Goal: Complete application form

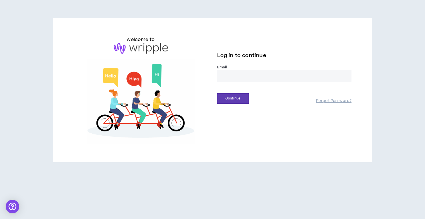
click at [259, 73] on input "email" at bounding box center [284, 76] width 135 height 12
type input "**********"
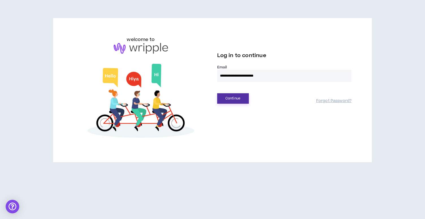
click at [241, 99] on button "Continue" at bounding box center [233, 98] width 32 height 10
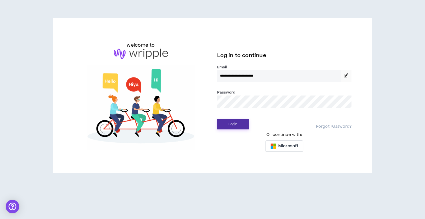
click at [239, 124] on button "Login" at bounding box center [233, 124] width 32 height 10
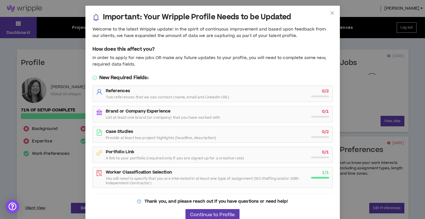
scroll to position [8, 0]
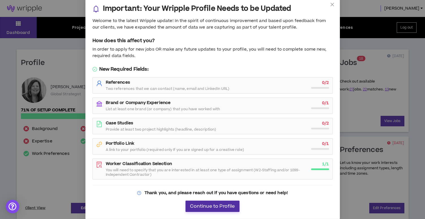
click at [208, 206] on span "Continue to Profile" at bounding box center [212, 206] width 45 height 5
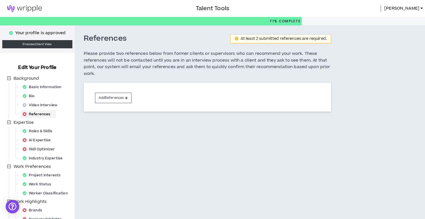
click at [39, 7] on img at bounding box center [24, 8] width 49 height 7
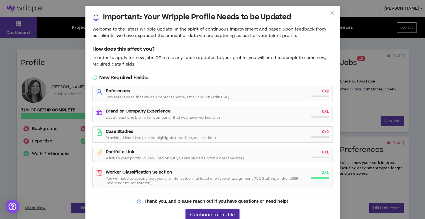
click at [193, 212] on span "Continue to Profile" at bounding box center [212, 214] width 45 height 5
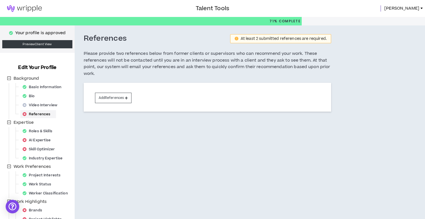
click at [414, 8] on span "[PERSON_NAME]" at bounding box center [401, 8] width 35 height 6
click at [125, 165] on div "References At least 2 submitted references are required. Please provide two ref…" at bounding box center [234, 146] width 319 height 243
click at [28, 9] on img at bounding box center [24, 8] width 49 height 7
